Goal: Task Accomplishment & Management: Manage account settings

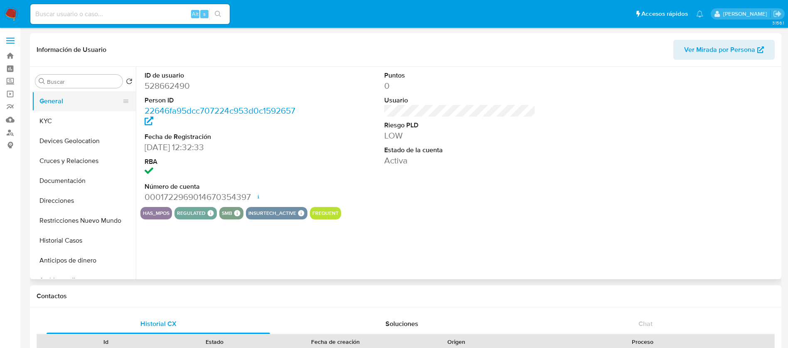
select select "10"
drag, startPoint x: 12, startPoint y: 15, endPoint x: 102, endPoint y: 101, distance: 123.9
click at [12, 17] on img at bounding box center [11, 14] width 14 height 14
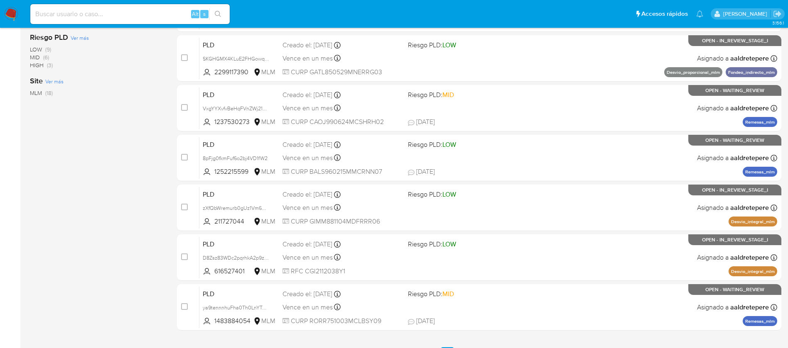
scroll to position [307, 0]
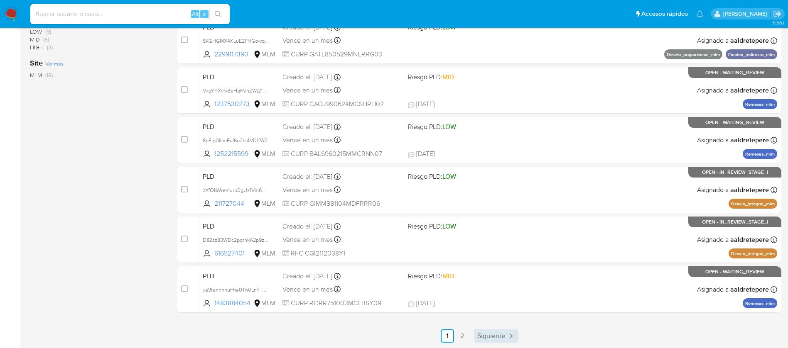
click at [502, 338] on span "Siguiente" at bounding box center [491, 336] width 28 height 7
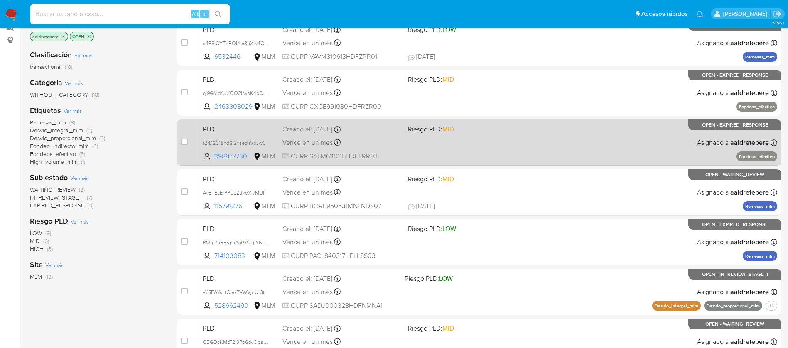
scroll to position [125, 0]
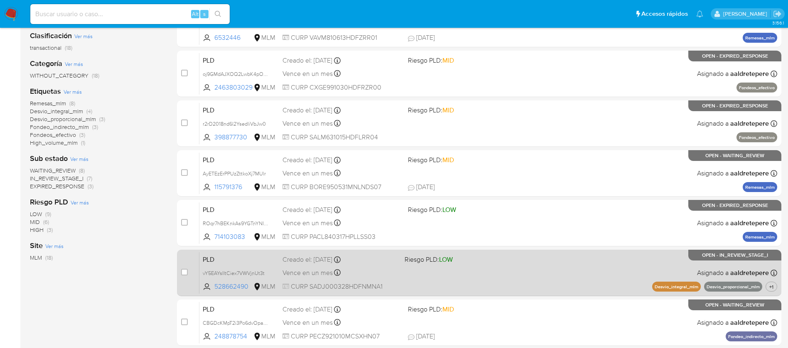
click at [508, 272] on div "PLD vY5EAYsIItCiex7VWVjnUt3t 528662490 MLM Riesgo PLD: LOW Creado el: 12/08/202…" at bounding box center [488, 273] width 578 height 42
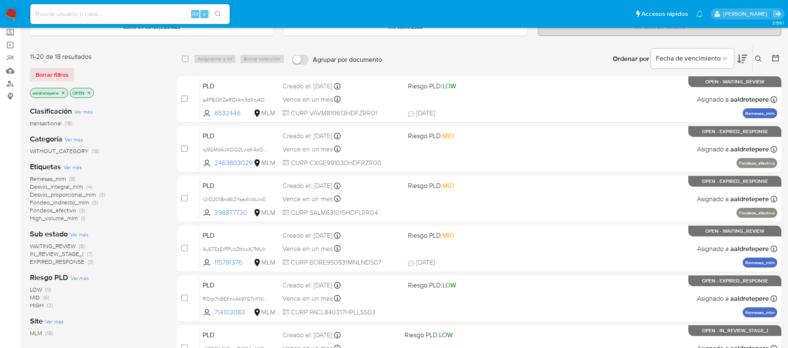
scroll to position [0, 0]
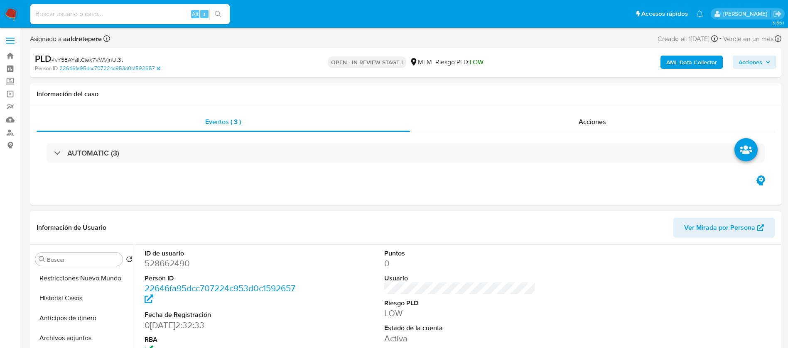
select select "10"
click at [69, 300] on button "KYC" at bounding box center [80, 299] width 97 height 20
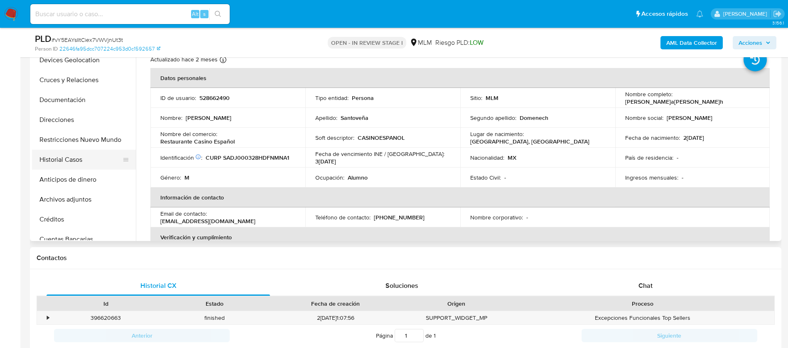
scroll to position [62, 0]
click at [80, 177] on button "Archivos adjuntos" at bounding box center [80, 180] width 97 height 20
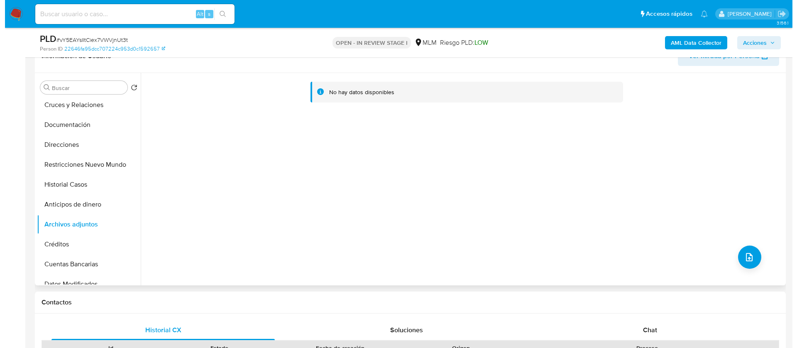
scroll to position [125, 0]
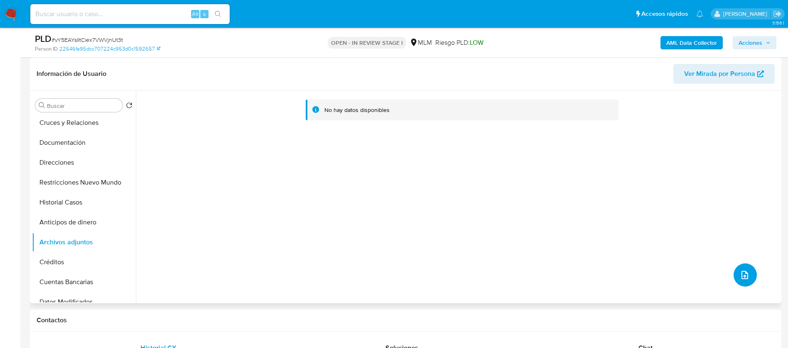
click at [749, 274] on button "upload-file" at bounding box center [744, 275] width 23 height 23
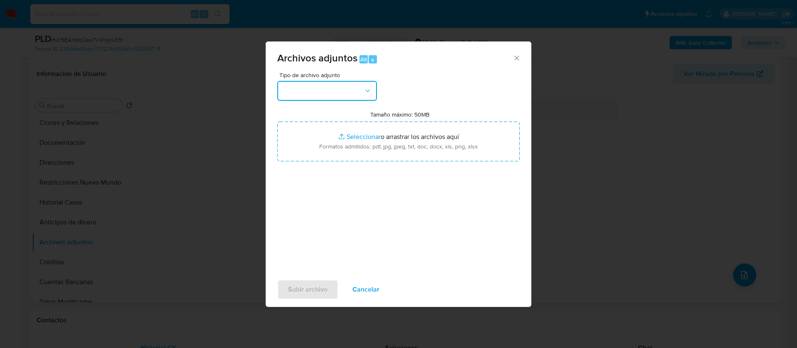
click at [340, 89] on button "button" at bounding box center [327, 91] width 100 height 20
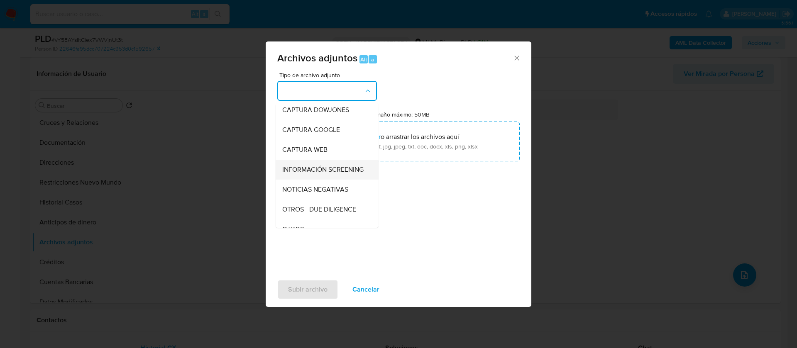
scroll to position [86, 0]
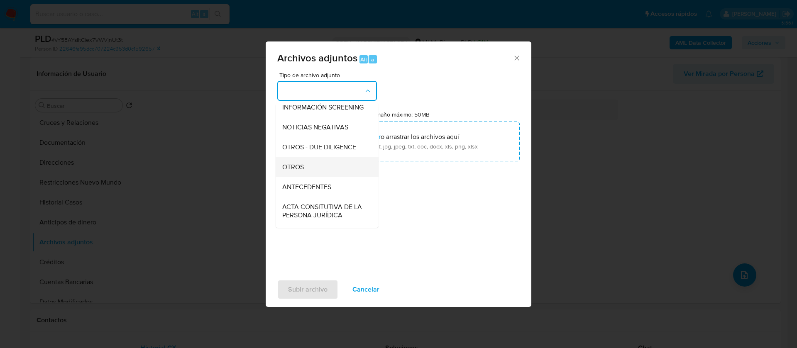
click at [335, 169] on div "OTROS" at bounding box center [324, 167] width 85 height 20
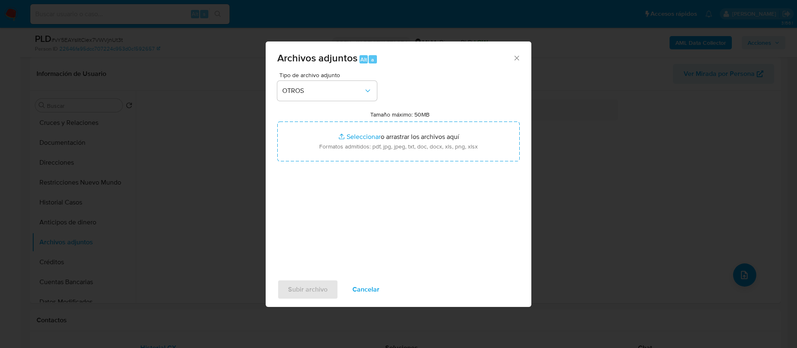
click at [461, 112] on div "Tamaño máximo: 50MB Seleccionar archivos Seleccionar o arrastrar los archivos a…" at bounding box center [398, 136] width 242 height 51
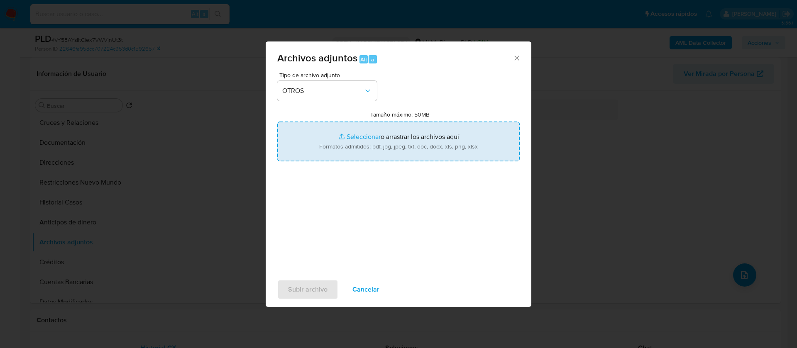
click at [462, 139] on input "Tamaño máximo: 50MB Seleccionar archivos" at bounding box center [398, 142] width 242 height 40
type input "C:\fakepath\528662490_Juan Pablo Santoveña Domenech_AGOSTO 2025.pdf"
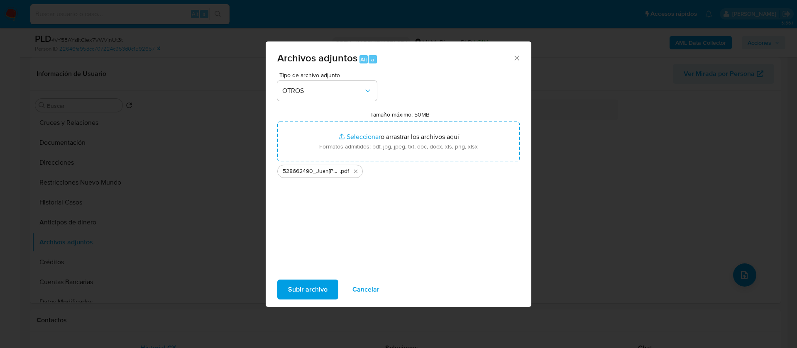
click at [323, 287] on span "Subir archivo" at bounding box center [307, 290] width 39 height 18
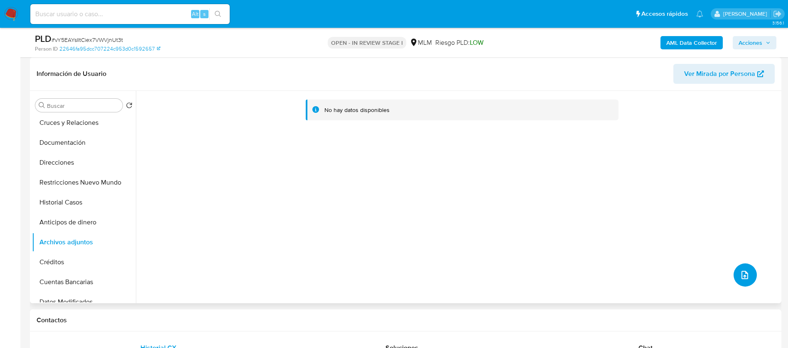
click at [748, 282] on button "upload-file" at bounding box center [744, 275] width 23 height 23
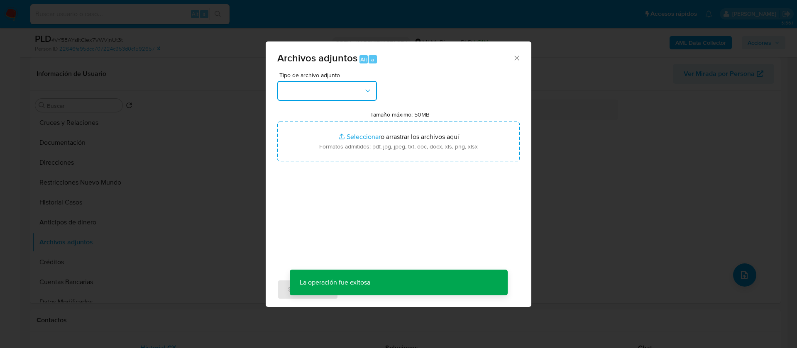
click at [334, 93] on button "button" at bounding box center [327, 91] width 100 height 20
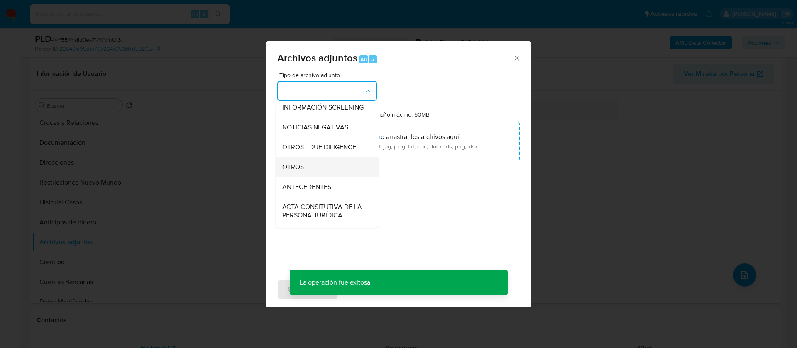
click at [323, 177] on div "OTROS" at bounding box center [324, 167] width 85 height 20
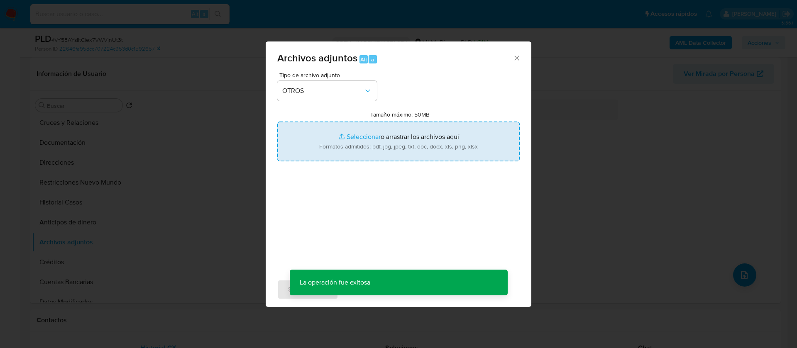
click at [415, 142] on input "Tamaño máximo: 50MB Seleccionar archivos" at bounding box center [398, 142] width 242 height 40
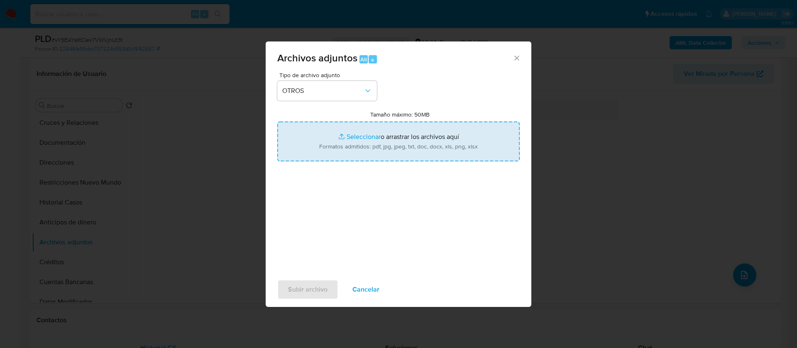
type input "C:\fakepath\528662490_JUAN PABLO SANTOVEÑA DOMENECH_AGOSTO 2025.xlsx"
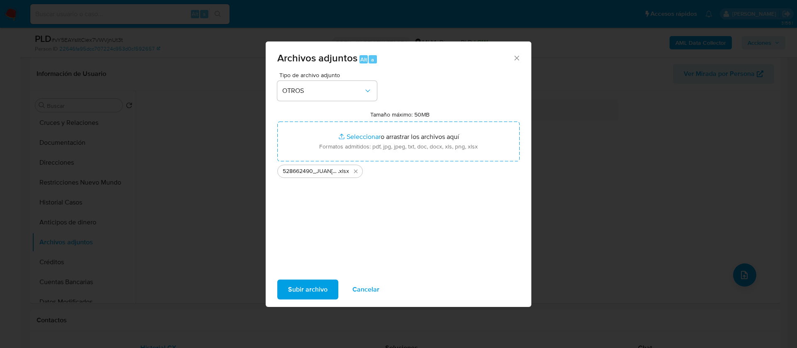
click at [311, 297] on span "Subir archivo" at bounding box center [307, 290] width 39 height 18
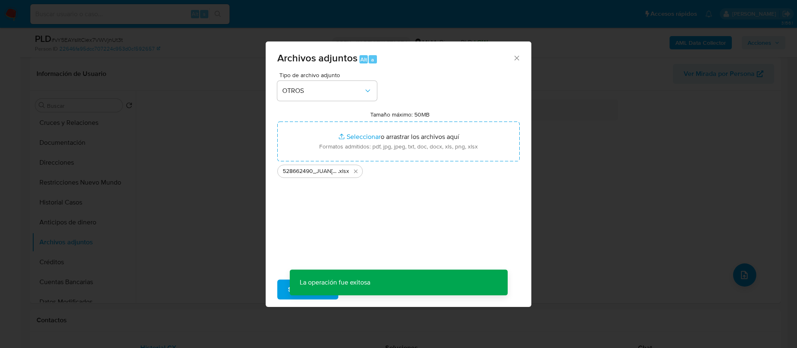
click at [58, 262] on div "Archivos adjuntos Alt a Tipo de archivo adjunto OTROS Tamaño máximo: 50MB Selec…" at bounding box center [398, 174] width 797 height 348
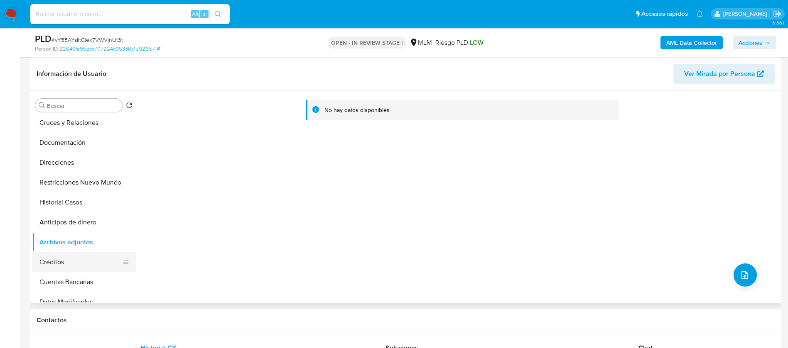
click at [62, 263] on button "Créditos" at bounding box center [80, 262] width 97 height 20
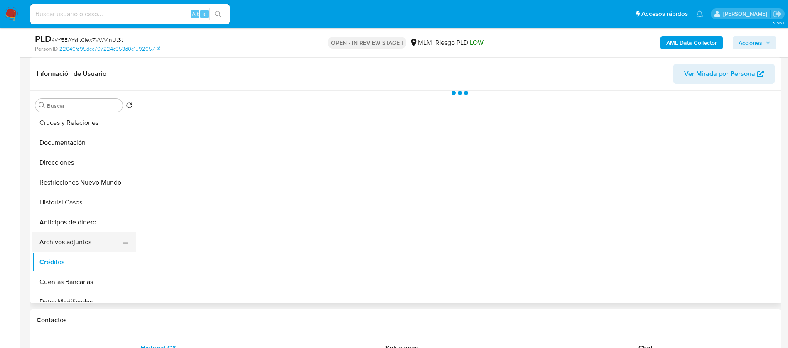
click at [78, 241] on button "Archivos adjuntos" at bounding box center [80, 243] width 97 height 20
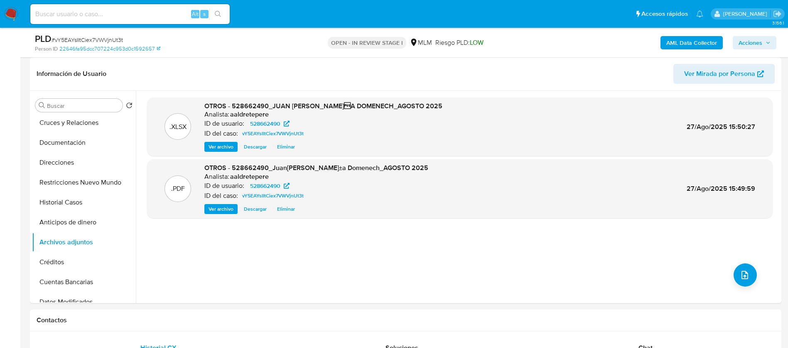
drag, startPoint x: 741, startPoint y: 42, endPoint x: 739, endPoint y: 50, distance: 8.9
click at [742, 42] on span "Acciones" at bounding box center [750, 42] width 24 height 13
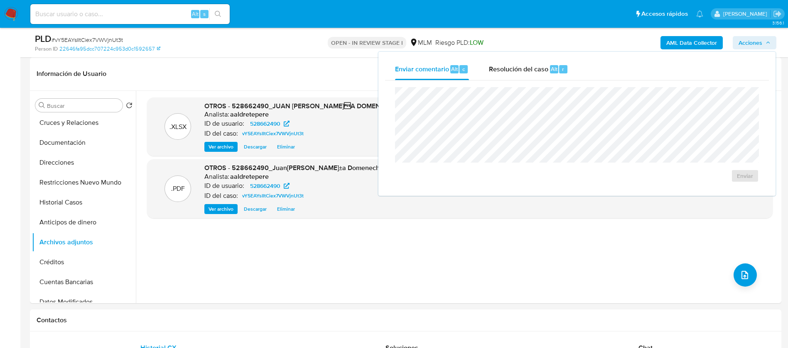
drag, startPoint x: 539, startPoint y: 64, endPoint x: 526, endPoint y: 84, distance: 23.3
click at [538, 64] on span "Resolución del caso" at bounding box center [518, 69] width 59 height 10
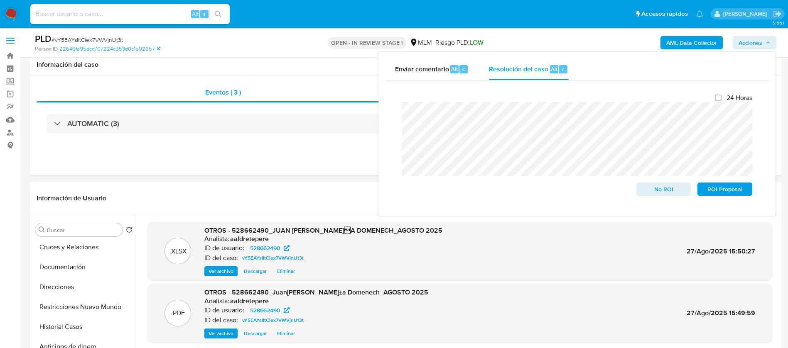
scroll to position [125, 0]
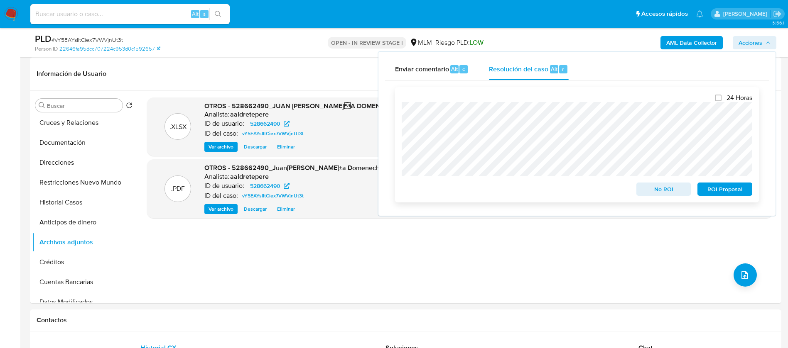
click at [652, 191] on span "No ROI" at bounding box center [663, 190] width 43 height 12
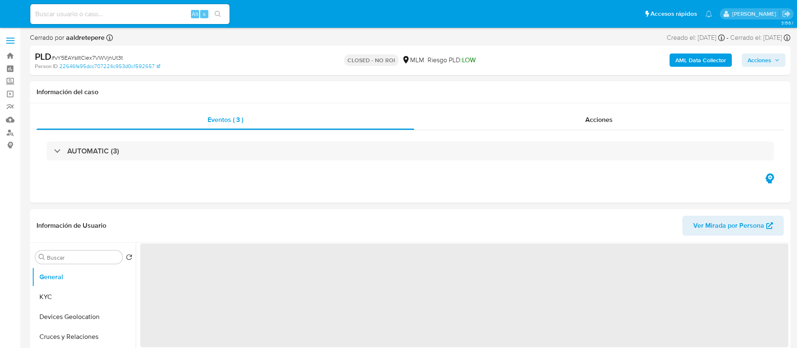
select select "10"
